Goal: Task Accomplishment & Management: Manage account settings

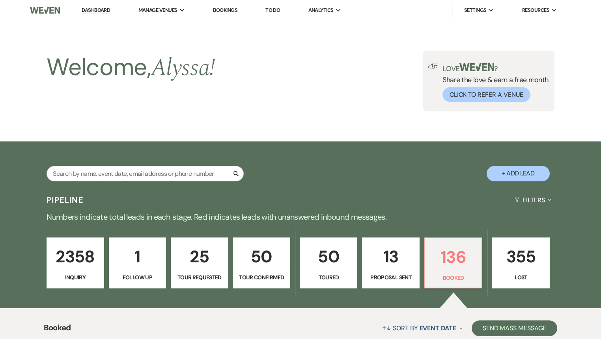
select select "7"
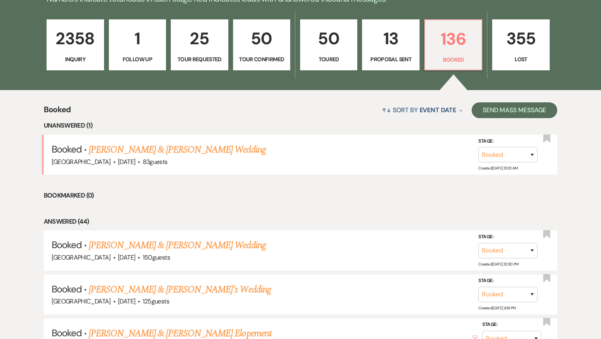
scroll to position [316, 0]
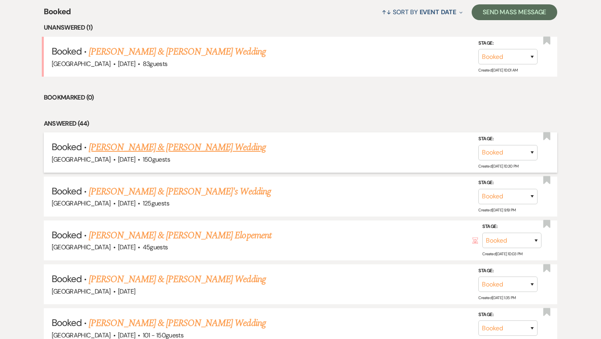
click at [164, 149] on link "[PERSON_NAME] & [PERSON_NAME] Wedding" at bounding box center [177, 147] width 177 height 14
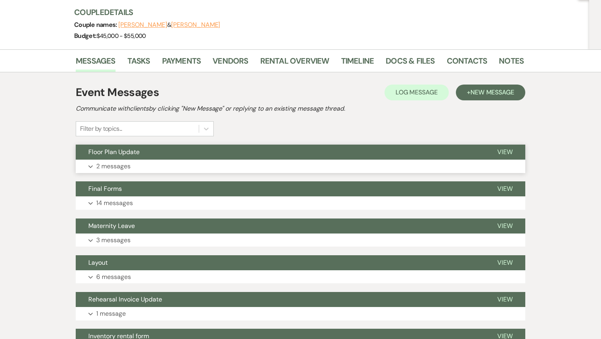
scroll to position [95, 0]
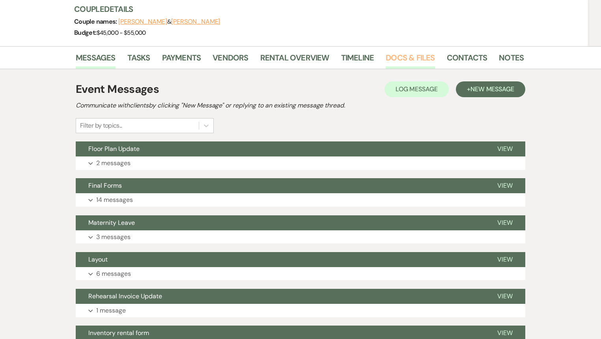
click at [404, 58] on link "Docs & Files" at bounding box center [410, 59] width 49 height 17
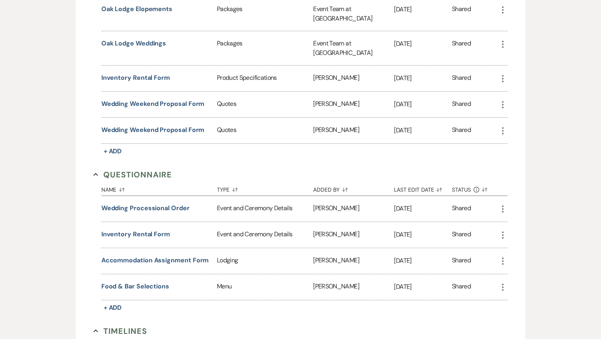
scroll to position [1231, 0]
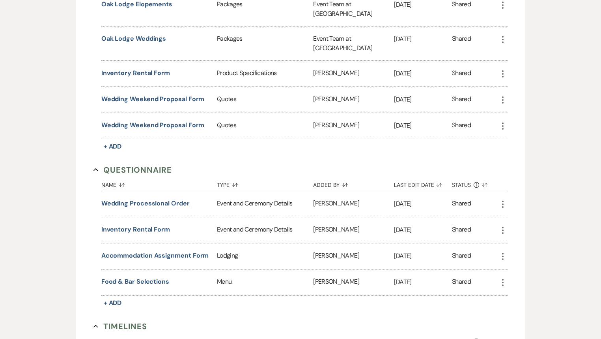
click at [170, 199] on button "Wedding Processional Order" at bounding box center [145, 203] width 88 height 9
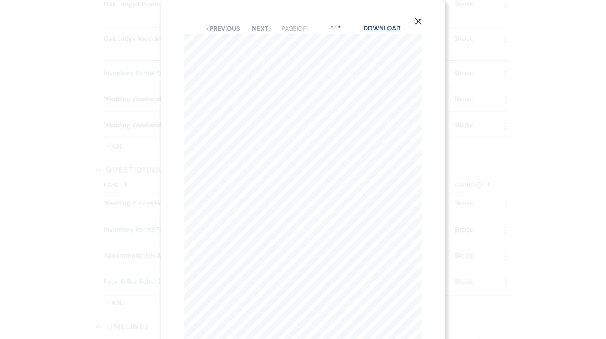
click at [390, 28] on link "Download" at bounding box center [381, 28] width 37 height 8
click at [417, 21] on icon "X" at bounding box center [418, 21] width 7 height 7
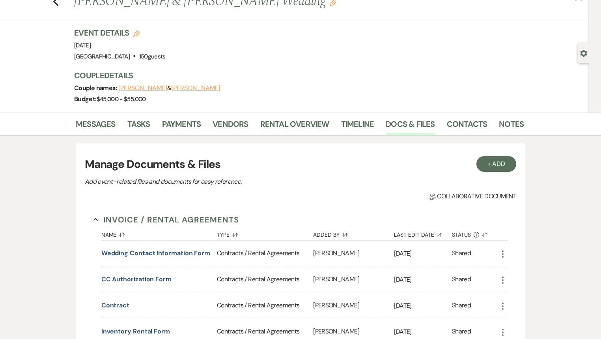
scroll to position [0, 0]
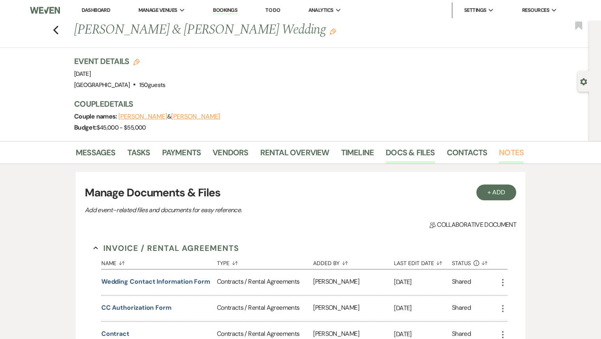
click at [501, 149] on link "Notes" at bounding box center [511, 154] width 25 height 17
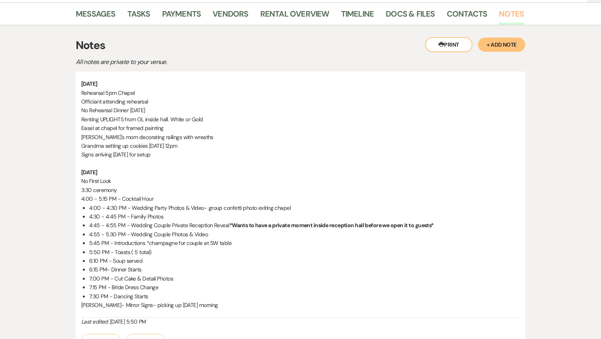
scroll to position [218, 0]
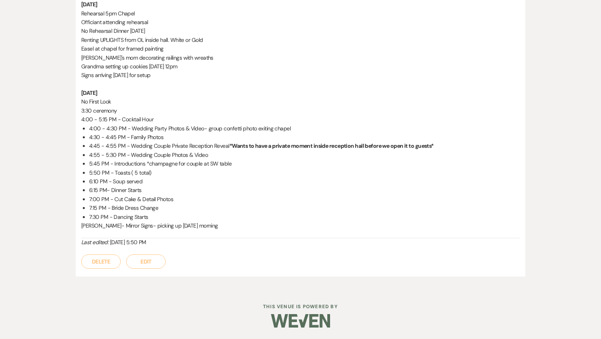
click at [154, 263] on button "Edit" at bounding box center [145, 261] width 39 height 14
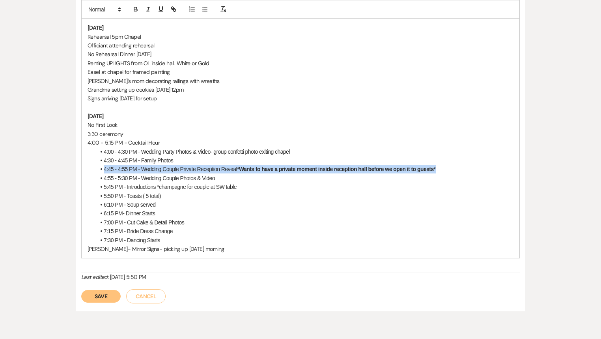
drag, startPoint x: 413, startPoint y: 172, endPoint x: 81, endPoint y: 165, distance: 332.0
click at [81, 165] on div "[DATE] Rehearsal 5pm Chapel Officiant attending rehearsal No Rehearsal Dinner […" at bounding box center [300, 139] width 439 height 240
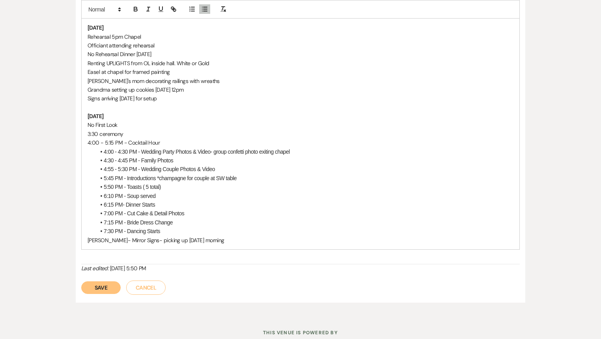
click at [108, 289] on button "Save" at bounding box center [100, 287] width 39 height 13
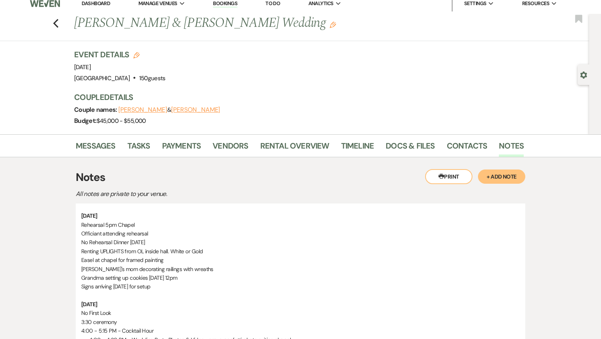
scroll to position [0, 0]
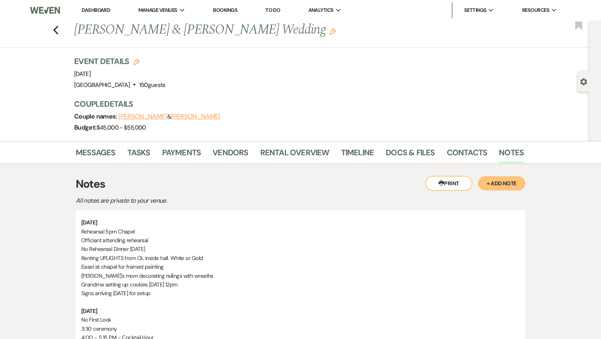
click at [444, 181] on button "Printer Print" at bounding box center [448, 183] width 47 height 15
click at [57, 30] on use "button" at bounding box center [55, 30] width 5 height 9
select select "7"
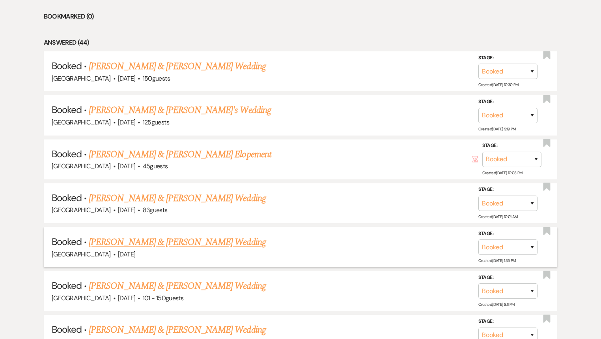
scroll to position [410, 0]
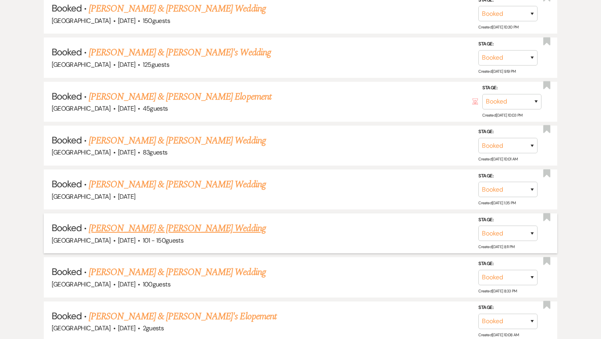
click at [202, 225] on link "[PERSON_NAME] & [PERSON_NAME] Wedding" at bounding box center [177, 228] width 177 height 14
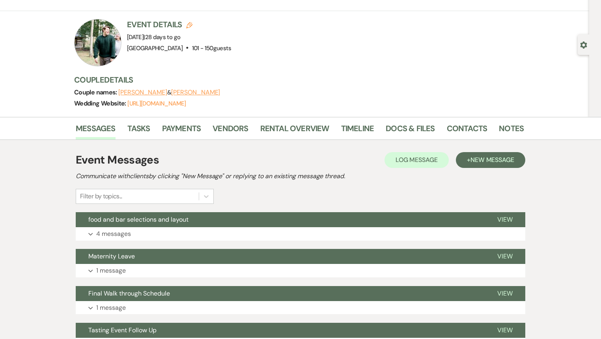
scroll to position [158, 0]
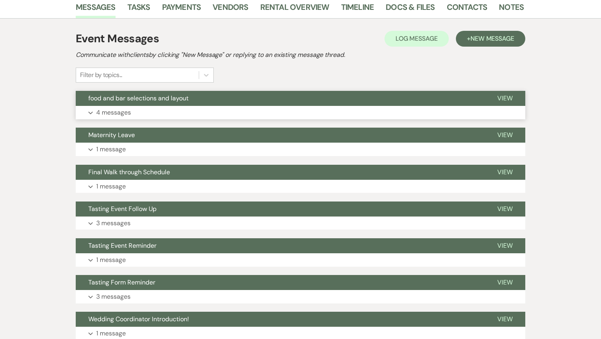
click at [210, 97] on button "food and bar selections and layout" at bounding box center [280, 98] width 409 height 15
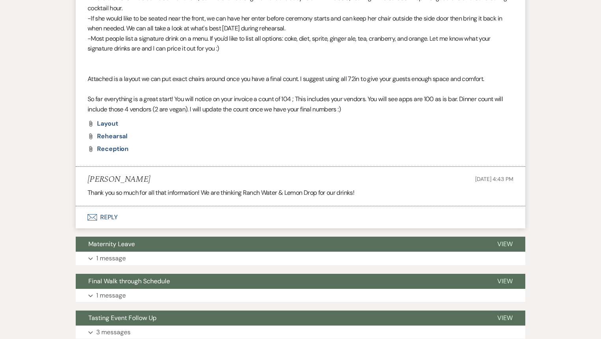
scroll to position [726, 0]
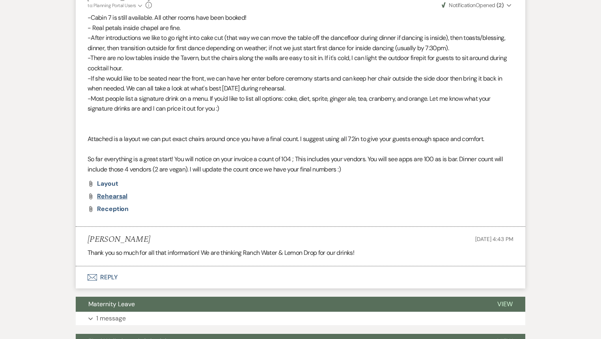
click at [110, 197] on span "rehearsal" at bounding box center [112, 196] width 30 height 8
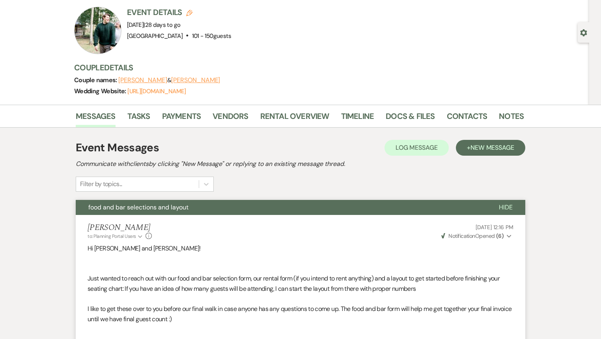
scroll to position [0, 0]
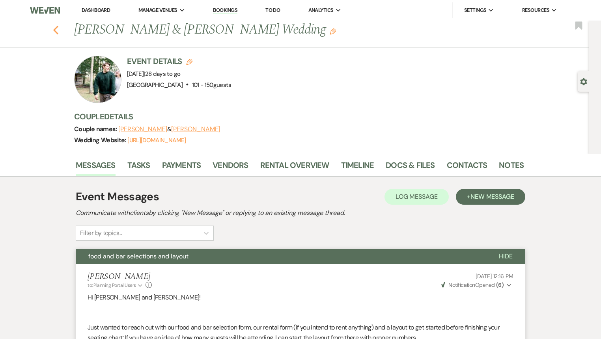
click at [58, 31] on use "button" at bounding box center [55, 30] width 5 height 9
select select "7"
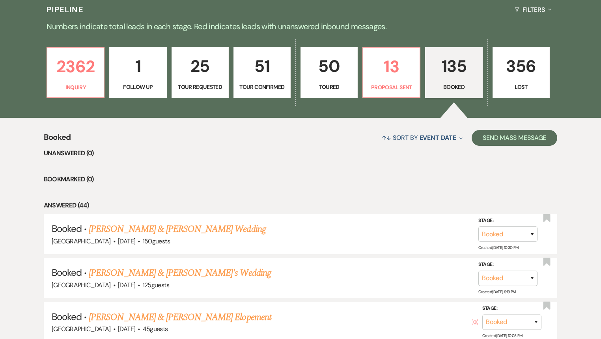
scroll to position [189, 0]
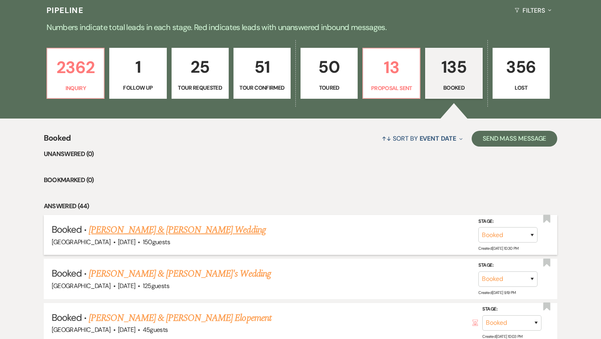
click at [161, 229] on link "[PERSON_NAME] & [PERSON_NAME] Wedding" at bounding box center [177, 230] width 177 height 14
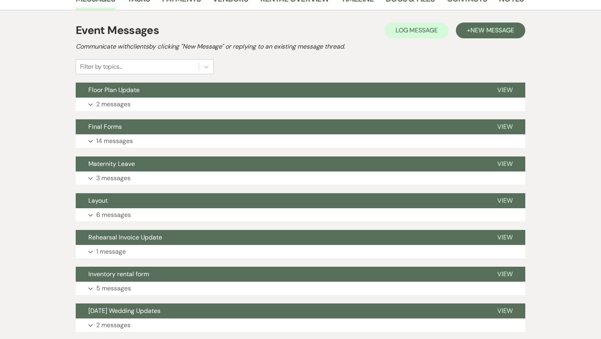
scroll to position [63, 0]
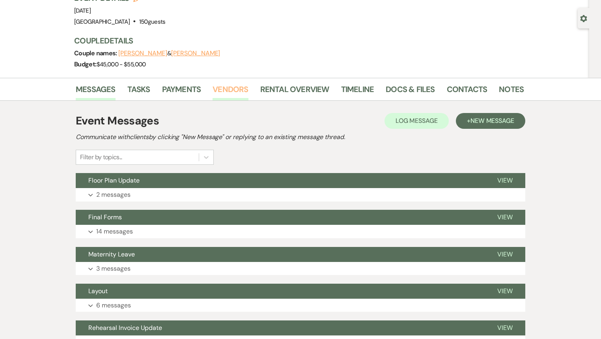
click at [226, 88] on link "Vendors" at bounding box center [231, 91] width 36 height 17
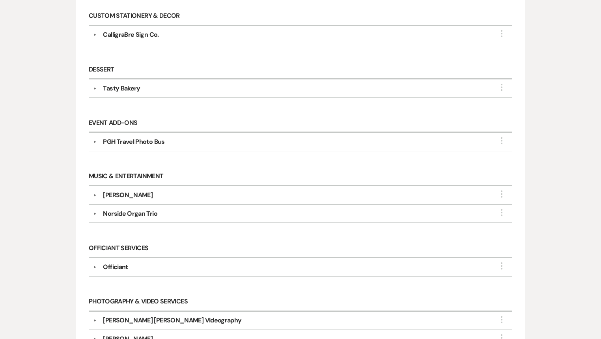
scroll to position [316, 0]
